Goal: Task Accomplishment & Management: Manage account settings

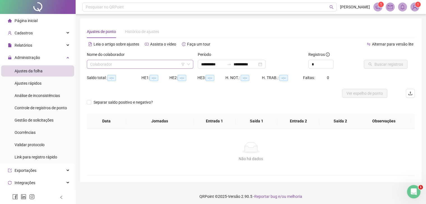
click at [166, 62] on input "search" at bounding box center [137, 64] width 95 height 8
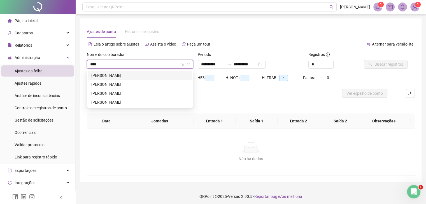
type input "*****"
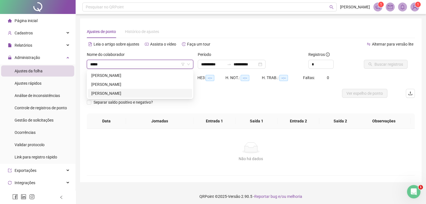
click at [153, 95] on div "[PERSON_NAME]" at bounding box center [139, 93] width 97 height 6
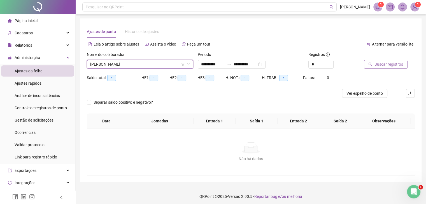
click at [375, 64] on span "Buscar registros" at bounding box center [388, 64] width 29 height 6
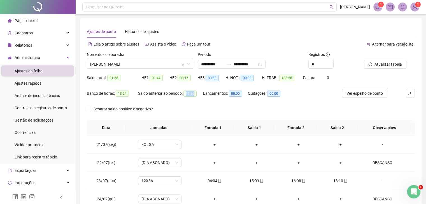
drag, startPoint x: 187, startPoint y: 92, endPoint x: 194, endPoint y: 94, distance: 6.9
click at [194, 94] on span "11:26" at bounding box center [189, 94] width 13 height 6
click at [196, 102] on div "Saldo anterior ao período: 11:26" at bounding box center [170, 97] width 65 height 16
drag, startPoint x: 186, startPoint y: 94, endPoint x: 193, endPoint y: 95, distance: 6.8
click at [193, 95] on span "11:26" at bounding box center [189, 94] width 13 height 6
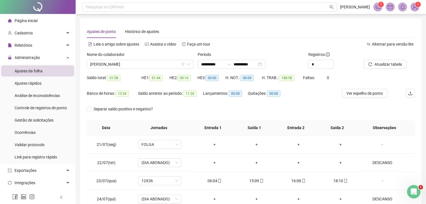
click at [221, 104] on div "Lançamentos: 00:00" at bounding box center [225, 97] width 45 height 16
click at [173, 106] on div "Separar saldo positivo e negativo?" at bounding box center [251, 113] width 328 height 16
click at [256, 117] on div "Separar saldo positivo e negativo?" at bounding box center [251, 113] width 328 height 16
click at [162, 62] on span "[PERSON_NAME]" at bounding box center [140, 64] width 100 height 8
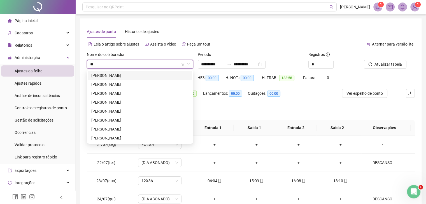
type input "***"
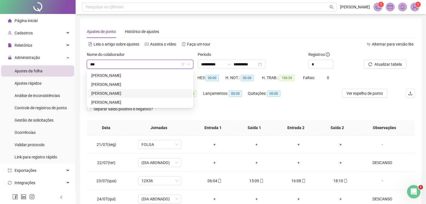
drag, startPoint x: 158, startPoint y: 92, endPoint x: 161, endPoint y: 92, distance: 2.8
click at [158, 92] on div "[PERSON_NAME]" at bounding box center [139, 93] width 97 height 6
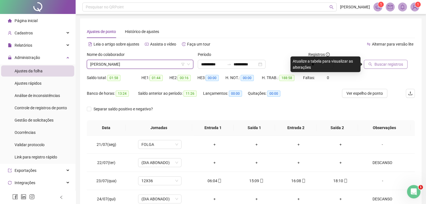
click at [371, 62] on icon "search" at bounding box center [370, 64] width 4 height 4
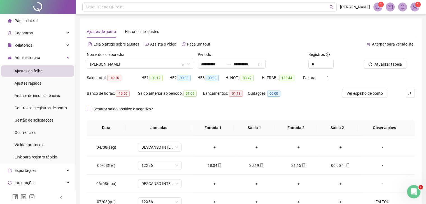
click at [99, 108] on span "Separar saldo positivo e negativo?" at bounding box center [123, 109] width 64 height 6
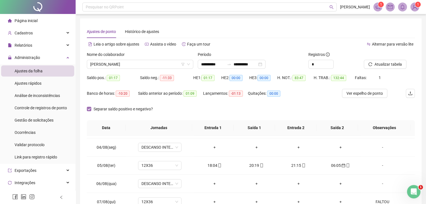
click at [96, 109] on span "Separar saldo positivo e negativo?" at bounding box center [123, 109] width 64 height 6
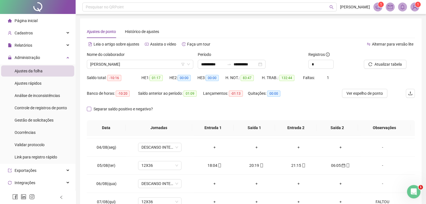
click at [124, 110] on span "Separar saldo positivo e negativo?" at bounding box center [123, 109] width 64 height 6
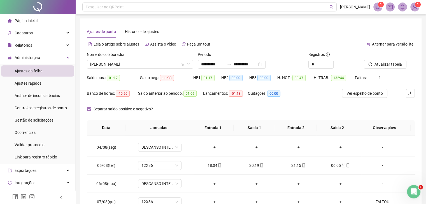
click at [105, 109] on span "Separar saldo positivo e negativo?" at bounding box center [123, 109] width 64 height 6
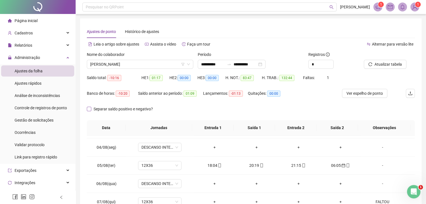
click at [106, 109] on span "Separar saldo positivo e negativo?" at bounding box center [123, 109] width 64 height 6
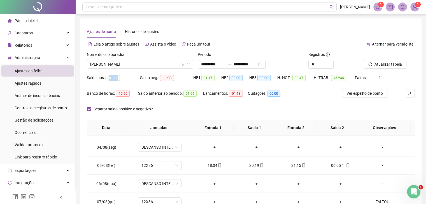
drag, startPoint x: 106, startPoint y: 78, endPoint x: 121, endPoint y: 78, distance: 14.8
click at [121, 78] on div "Saldo pos.: 01:17" at bounding box center [113, 78] width 53 height 6
drag, startPoint x: 162, startPoint y: 78, endPoint x: 175, endPoint y: 79, distance: 12.6
click at [175, 79] on div "Saldo neg.: -11:33" at bounding box center [166, 78] width 53 height 6
click at [171, 84] on div "Saldo neg.: -11:33" at bounding box center [166, 81] width 53 height 16
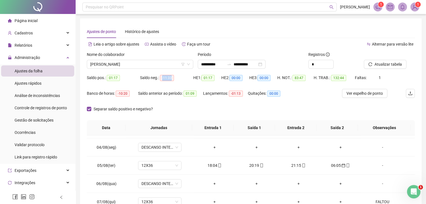
drag, startPoint x: 162, startPoint y: 78, endPoint x: 177, endPoint y: 79, distance: 14.4
click at [177, 79] on div "Saldo neg.: -11:33" at bounding box center [166, 78] width 53 height 6
drag, startPoint x: 107, startPoint y: 78, endPoint x: 124, endPoint y: 79, distance: 16.8
click at [124, 79] on div "Saldo pos.: 01:17" at bounding box center [113, 78] width 53 height 6
drag, startPoint x: 118, startPoint y: 94, endPoint x: 131, endPoint y: 97, distance: 14.1
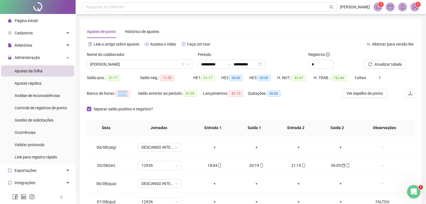
click at [131, 97] on div "Banco de horas: -10:20" at bounding box center [112, 93] width 51 height 9
click at [130, 109] on span "Separar saldo positivo e negativo?" at bounding box center [123, 109] width 64 height 6
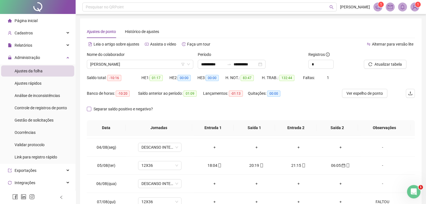
click at [118, 110] on span "Separar saldo positivo e negativo?" at bounding box center [123, 109] width 64 height 6
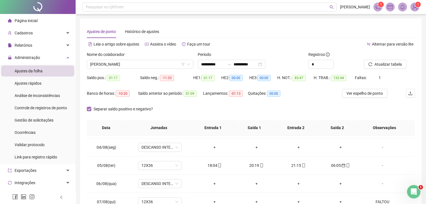
click at [103, 111] on span "Separar saldo positivo e negativo?" at bounding box center [123, 109] width 64 height 6
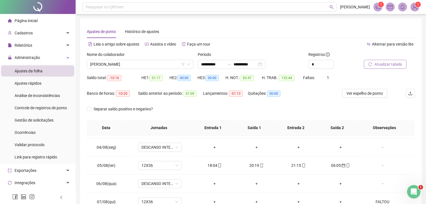
click at [372, 65] on button "Atualizar tabela" at bounding box center [384, 64] width 43 height 9
drag, startPoint x: 123, startPoint y: 94, endPoint x: 129, endPoint y: 94, distance: 5.9
click at [129, 94] on div "Banco de horas: 01:40" at bounding box center [112, 93] width 51 height 6
drag, startPoint x: 303, startPoint y: 78, endPoint x: 316, endPoint y: 78, distance: 13.2
click at [316, 78] on div "Faltas: 1" at bounding box center [316, 78] width 27 height 6
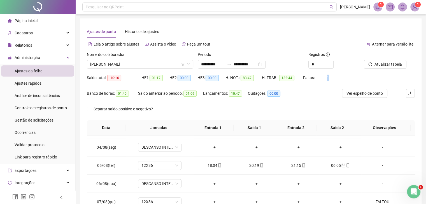
click at [329, 78] on div "Faltas: 1" at bounding box center [316, 78] width 27 height 6
click at [323, 78] on div "Faltas: 1" at bounding box center [316, 78] width 27 height 6
drag, startPoint x: 323, startPoint y: 78, endPoint x: 330, endPoint y: 78, distance: 6.4
click at [330, 78] on div "Saldo total: -10:16 HE 1: 01:17 HE 2: 00:00 HE 3: 00:00 H. NOT.: 83:47 H. TRAB.…" at bounding box center [251, 81] width 328 height 16
drag, startPoint x: 117, startPoint y: 93, endPoint x: 129, endPoint y: 94, distance: 11.6
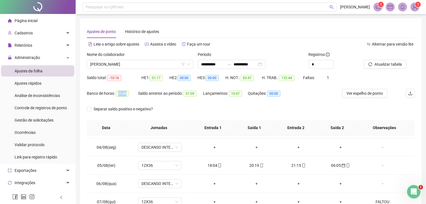
click at [129, 94] on div "Banco de horas: 01:40" at bounding box center [112, 93] width 51 height 6
drag, startPoint x: 322, startPoint y: 79, endPoint x: 330, endPoint y: 79, distance: 7.6
click at [330, 79] on div "Faltas: 1" at bounding box center [316, 78] width 27 height 6
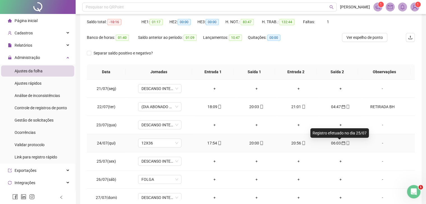
click at [341, 141] on span "calendar" at bounding box center [343, 143] width 4 height 4
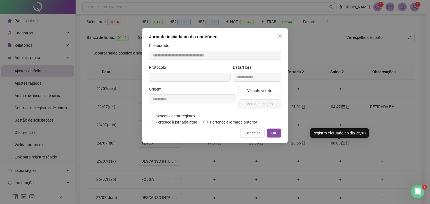
type input "**********"
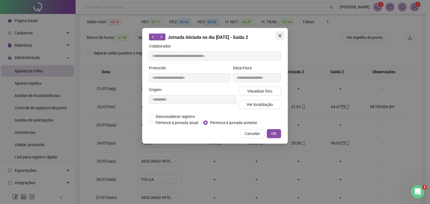
click at [283, 36] on span "Close" at bounding box center [279, 36] width 9 height 4
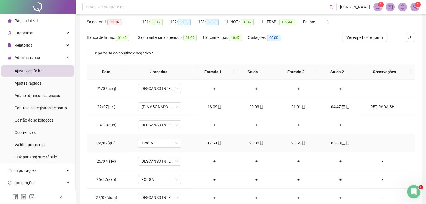
click at [292, 145] on div "20:56" at bounding box center [298, 143] width 33 height 6
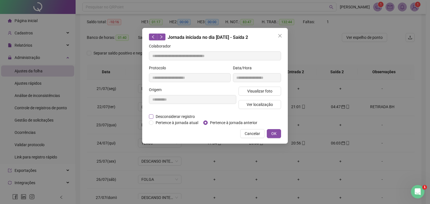
type input "**********"
click at [185, 115] on span "Desconsiderar registro" at bounding box center [175, 117] width 44 height 6
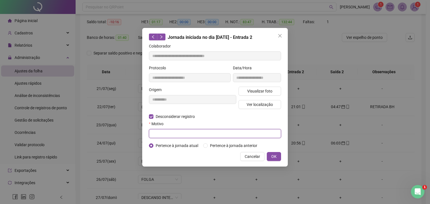
click at [211, 135] on input "text" at bounding box center [215, 133] width 132 height 9
type input "*"
click at [273, 158] on span "OK" at bounding box center [273, 157] width 5 height 6
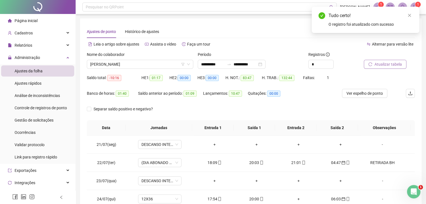
click at [391, 61] on span "Atualizar tabela" at bounding box center [387, 64] width 27 height 6
click at [415, 15] on div "Tudo certo! O registro foi atualizado com sucesso" at bounding box center [364, 20] width 107 height 26
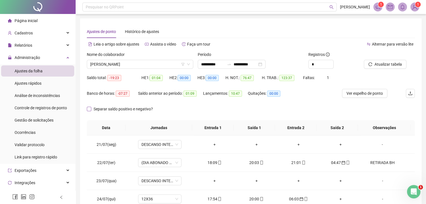
click at [111, 110] on span "Separar saldo positivo e negativo?" at bounding box center [123, 109] width 64 height 6
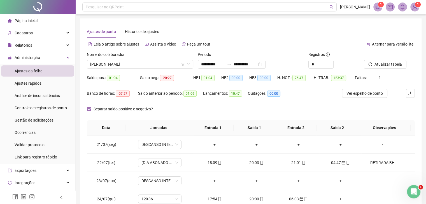
click at [105, 109] on span "Separar saldo positivo e negativo?" at bounding box center [123, 109] width 64 height 6
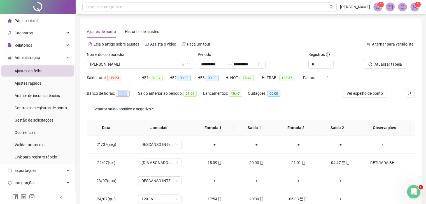
drag, startPoint x: 118, startPoint y: 95, endPoint x: 132, endPoint y: 96, distance: 14.3
click at [132, 94] on div "Banco de horas: -07:27" at bounding box center [112, 93] width 51 height 6
click at [145, 110] on span "Separar saldo positivo e negativo?" at bounding box center [123, 109] width 64 height 6
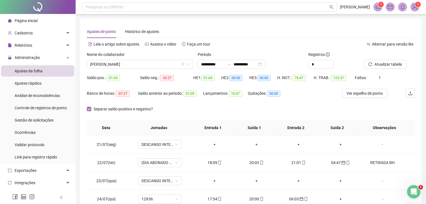
click at [145, 110] on span "Separar saldo positivo e negativo?" at bounding box center [123, 109] width 64 height 6
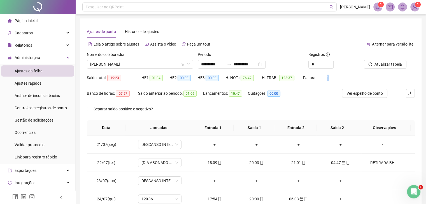
drag, startPoint x: 325, startPoint y: 78, endPoint x: 337, endPoint y: 78, distance: 12.0
click at [337, 78] on div "Saldo total: -19:23 HE 1: 01:04 HE 2: 00:00 HE 3: 00:00 H. NOT.: 76:47 H. TRAB.…" at bounding box center [251, 81] width 328 height 16
click at [127, 94] on span "-07:27" at bounding box center [123, 94] width 14 height 6
click at [93, 109] on span "Separar saldo positivo e negativo?" at bounding box center [123, 109] width 64 height 6
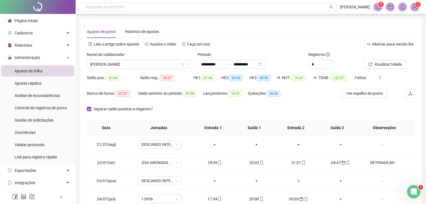
click at [342, 19] on div "**********" at bounding box center [250, 139] width 341 height 243
click at [98, 110] on span "Separar saldo positivo e negativo?" at bounding box center [123, 109] width 64 height 6
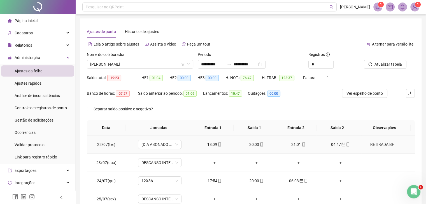
scroll to position [28, 0]
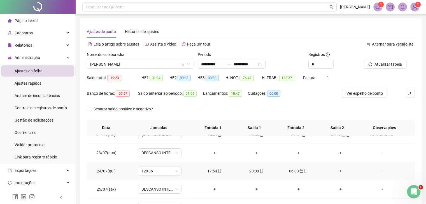
click at [336, 171] on div "+" at bounding box center [340, 171] width 33 height 6
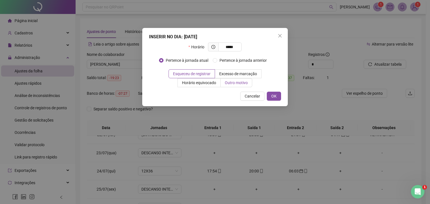
type input "*****"
click at [249, 83] on label "Outro motivo" at bounding box center [237, 82] width 32 height 9
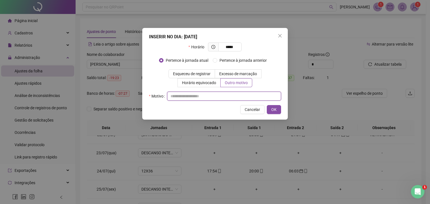
click at [254, 97] on input "text" at bounding box center [224, 96] width 114 height 9
type input "*"
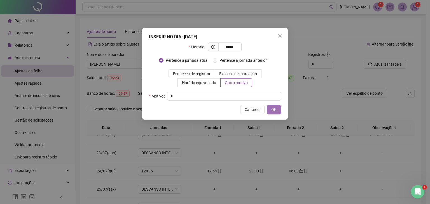
click at [277, 110] on button "OK" at bounding box center [274, 109] width 14 height 9
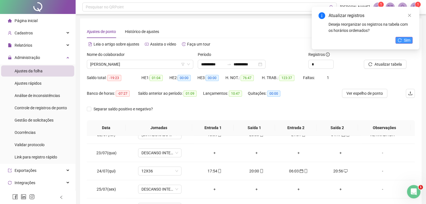
click at [405, 41] on span "Sim" at bounding box center [407, 40] width 6 height 6
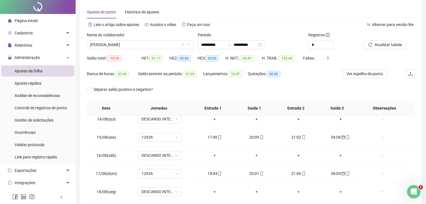
scroll to position [0, 0]
